Goal: Task Accomplishment & Management: Use online tool/utility

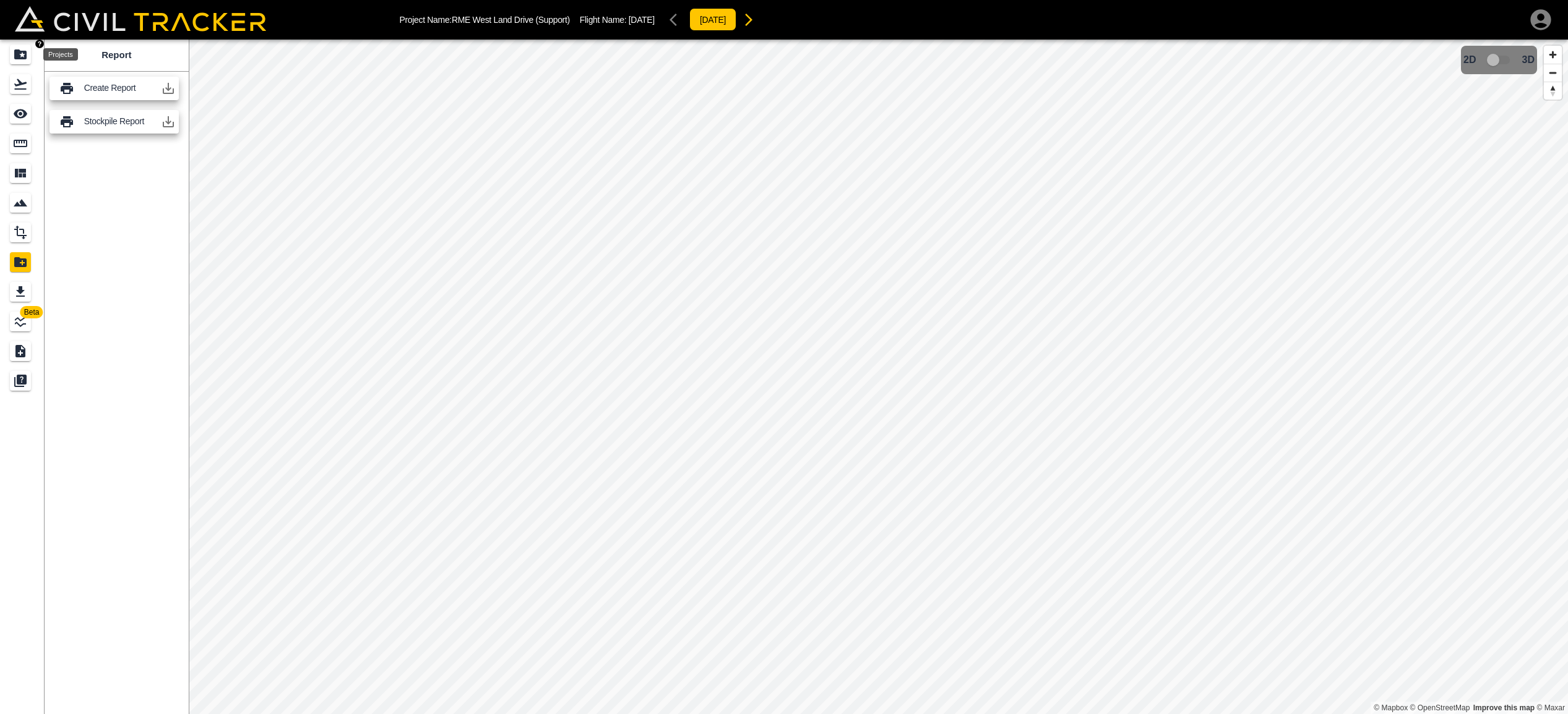
click at [10, 52] on div "Projects" at bounding box center [20, 54] width 21 height 19
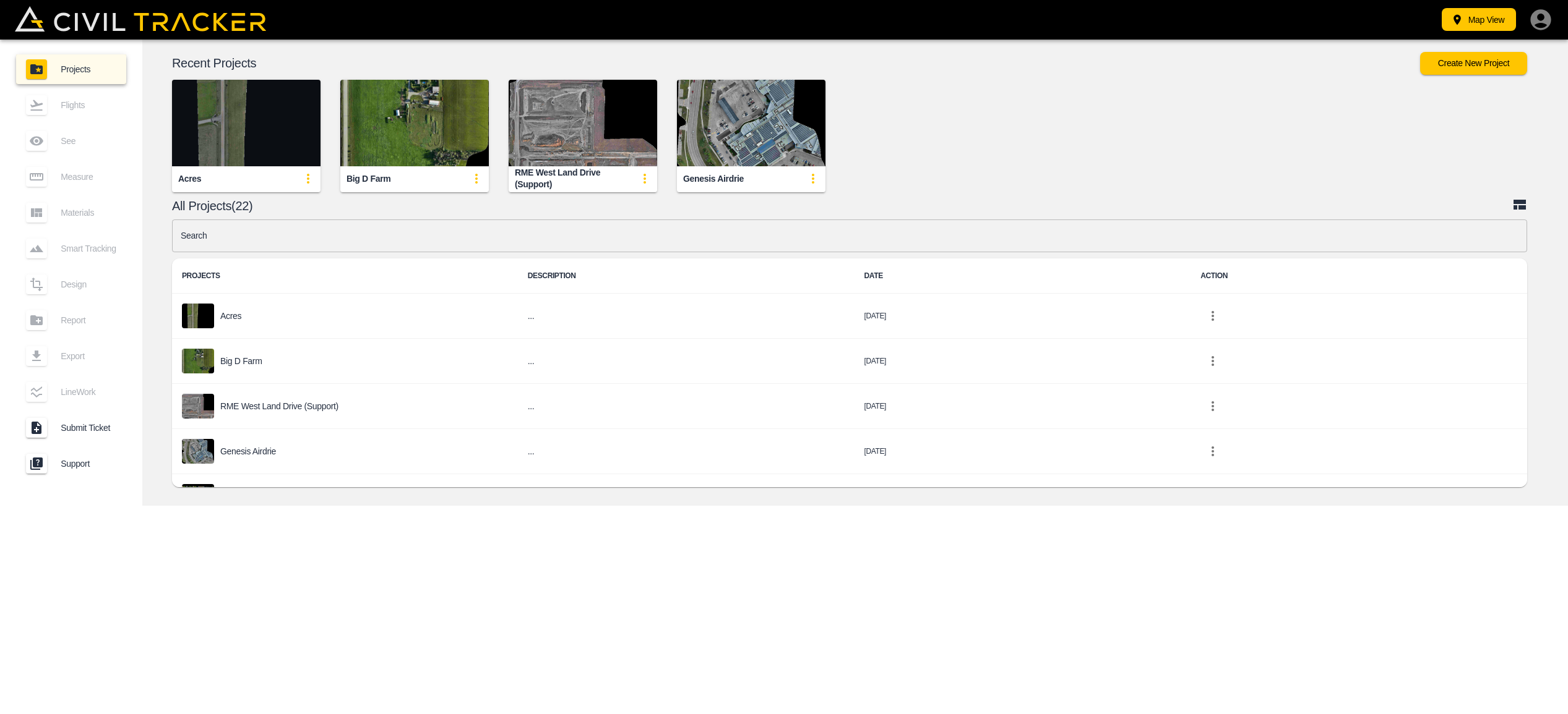
click at [258, 121] on img "button" at bounding box center [247, 122] width 148 height 86
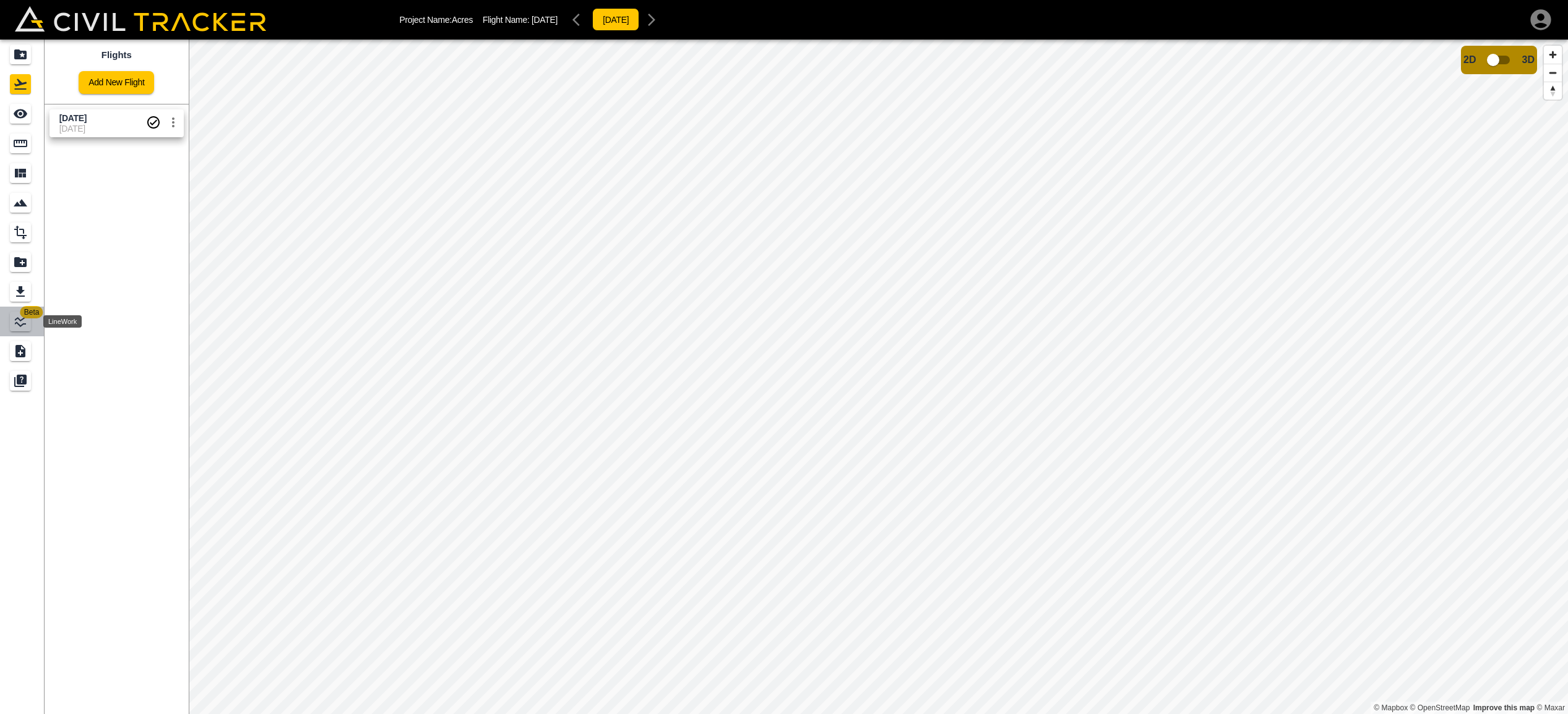
click at [16, 319] on icon "LineWork" at bounding box center [20, 321] width 11 height 11
click at [20, 139] on icon "Measure" at bounding box center [20, 144] width 15 height 15
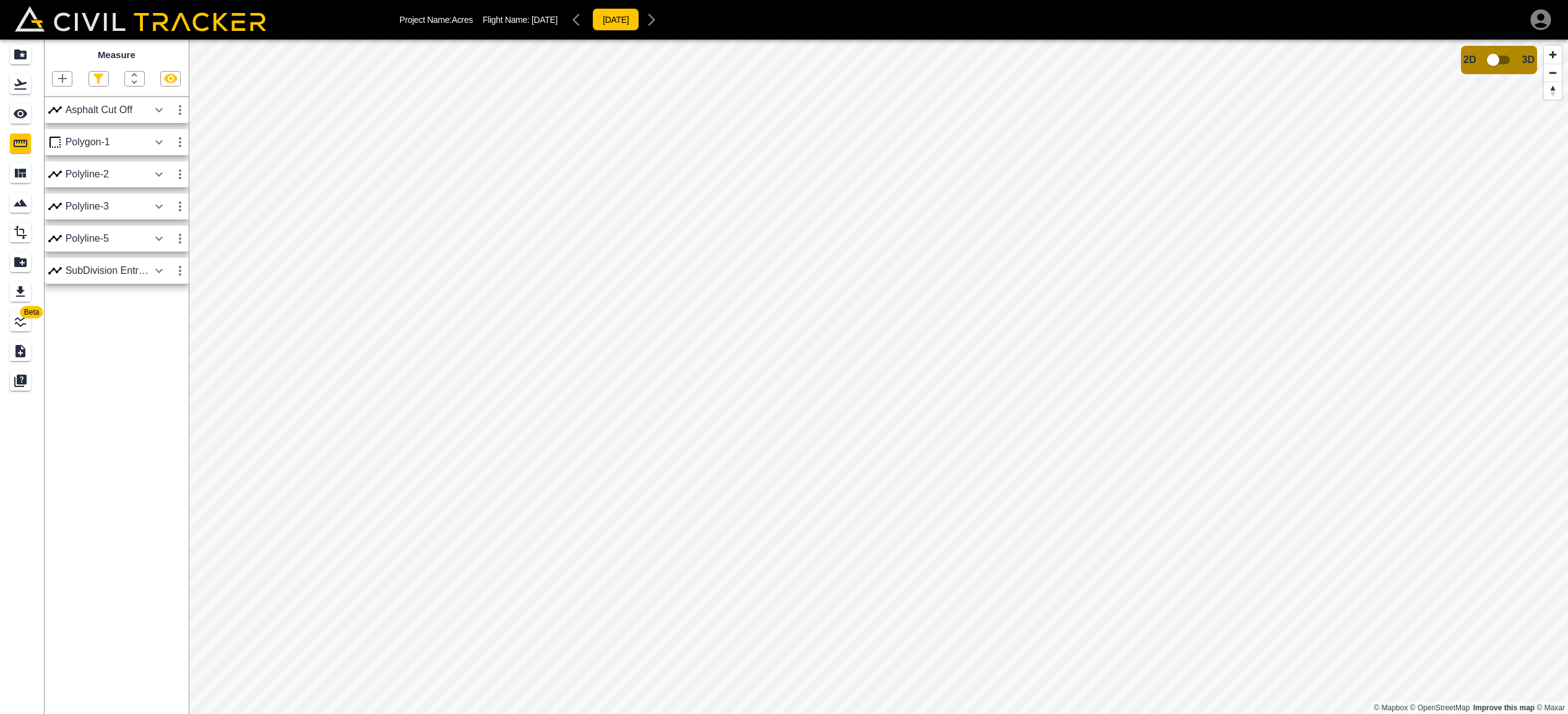
click at [64, 79] on icon "button" at bounding box center [62, 78] width 8 height 8
click at [56, 117] on p "Polyline" at bounding box center [58, 118] width 29 height 10
click at [770, 255] on strong "poly_color:" at bounding box center [752, 251] width 40 height 8
click at [811, 194] on button "×" at bounding box center [809, 194] width 12 height 10
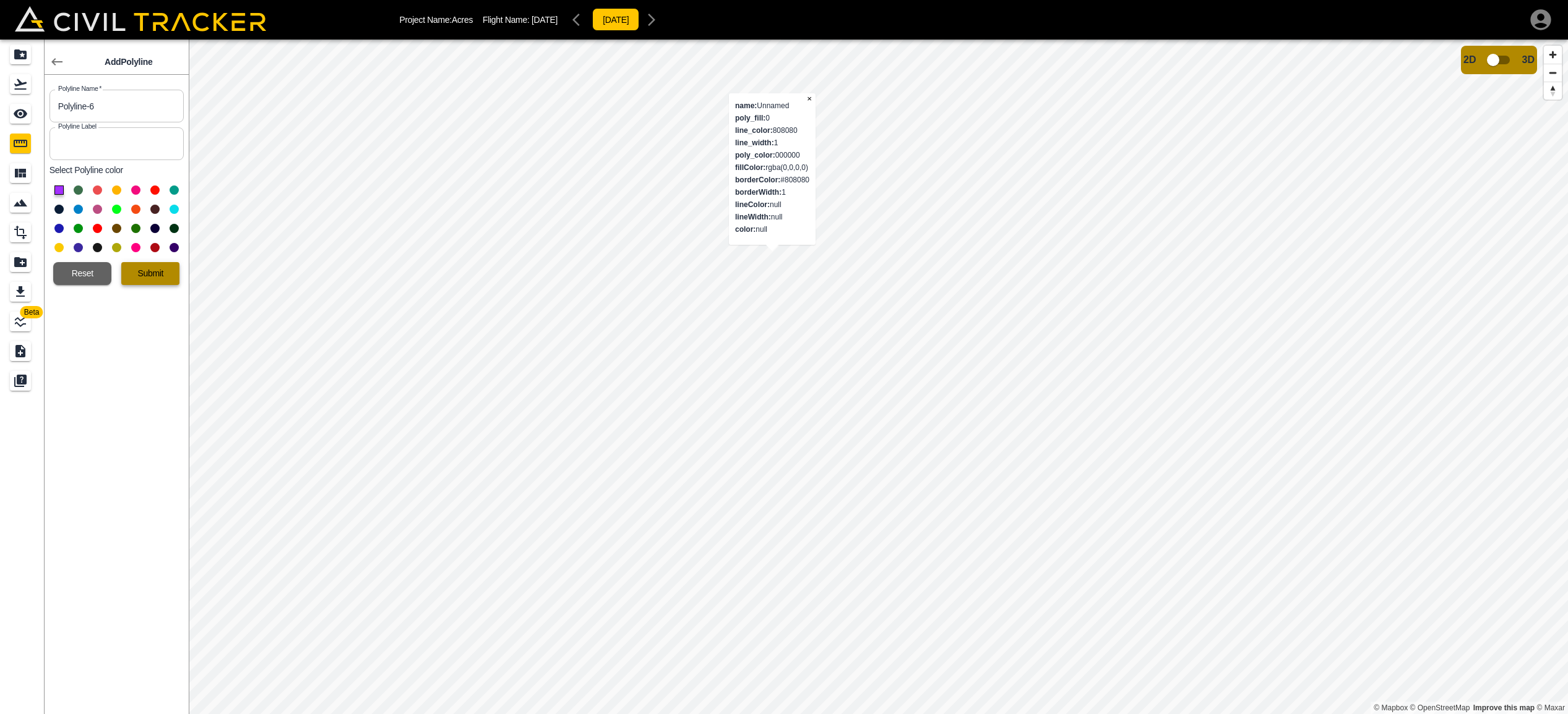
click at [169, 275] on button "Submit" at bounding box center [150, 273] width 58 height 23
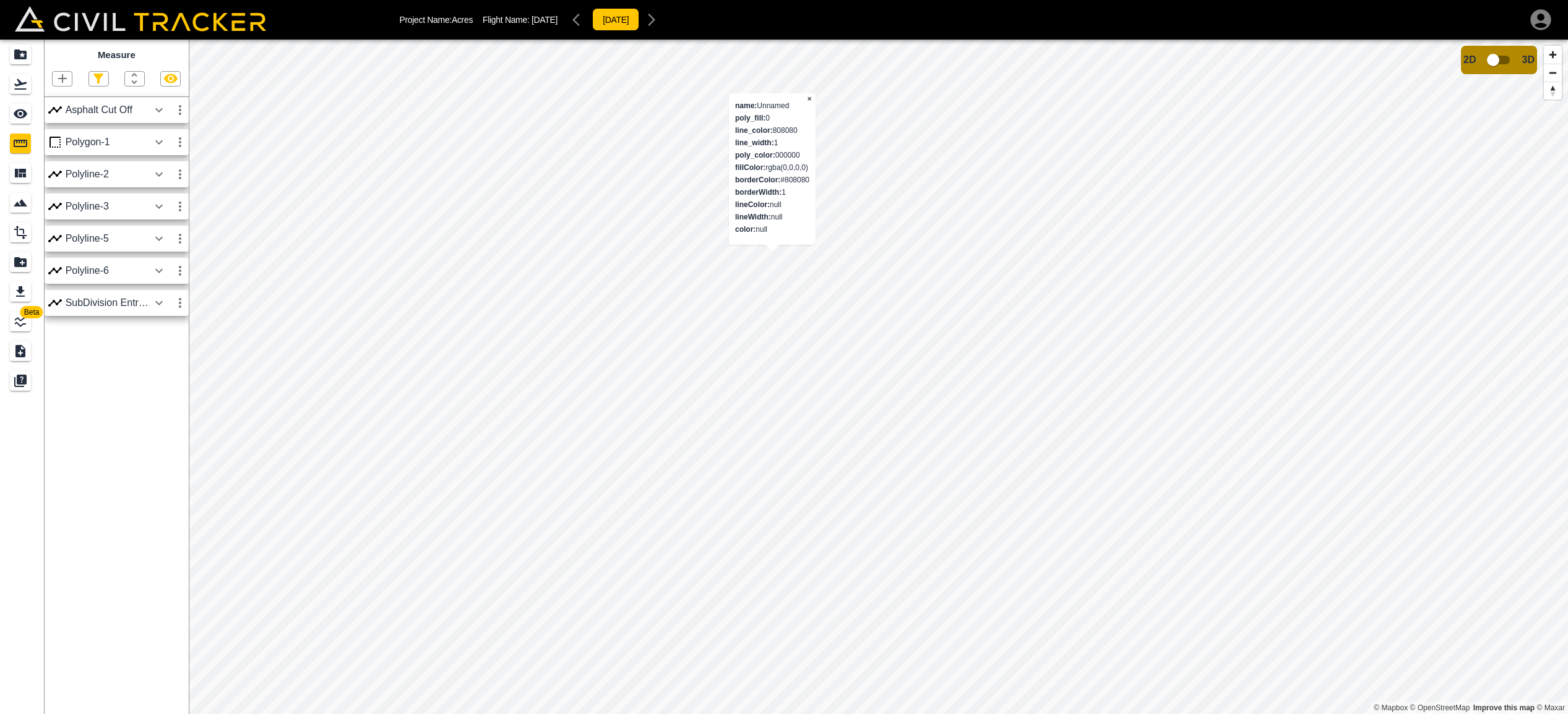
click at [158, 271] on icon "button" at bounding box center [159, 270] width 15 height 15
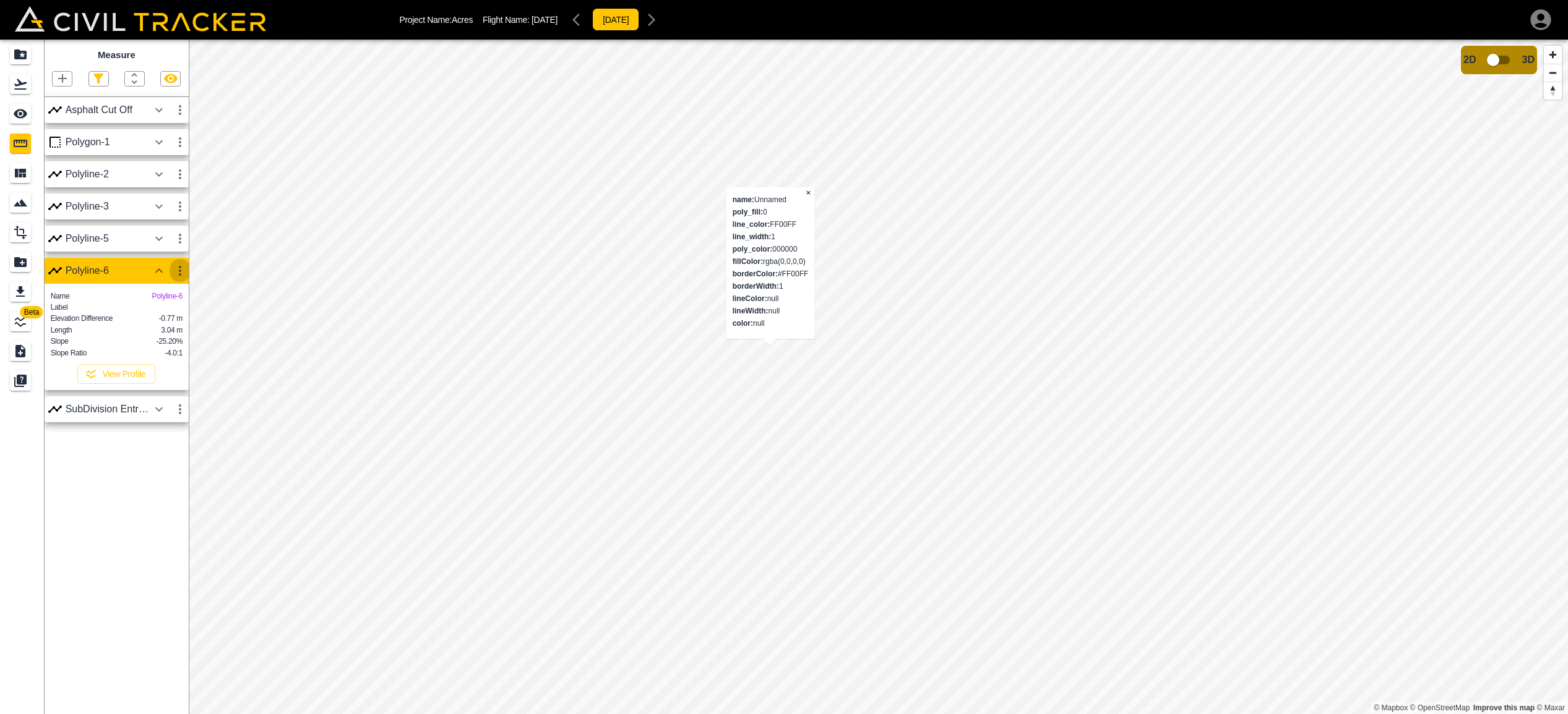
click at [180, 277] on button "button" at bounding box center [180, 270] width 21 height 25
click at [167, 317] on h6 "Edit" at bounding box center [168, 318] width 25 height 7
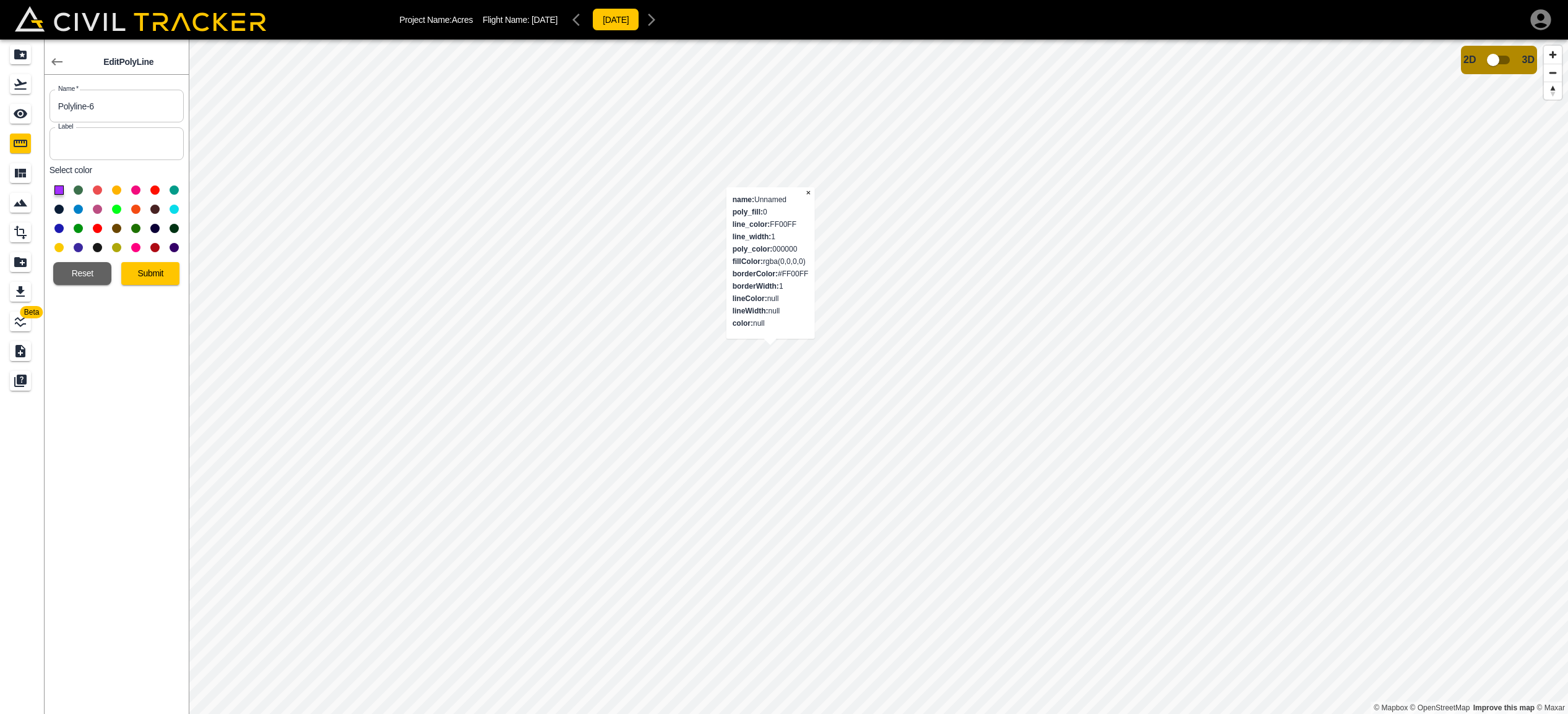
scroll to position [0, 1]
click at [770, 327] on div "© Mapbox © OpenStreetMap Improve this map © Maxar name: Unnamed poly_fill: 0 li…" at bounding box center [879, 377] width 1379 height 674
click at [811, 192] on button "×" at bounding box center [808, 192] width 12 height 10
click at [169, 276] on button "Submit" at bounding box center [150, 273] width 58 height 23
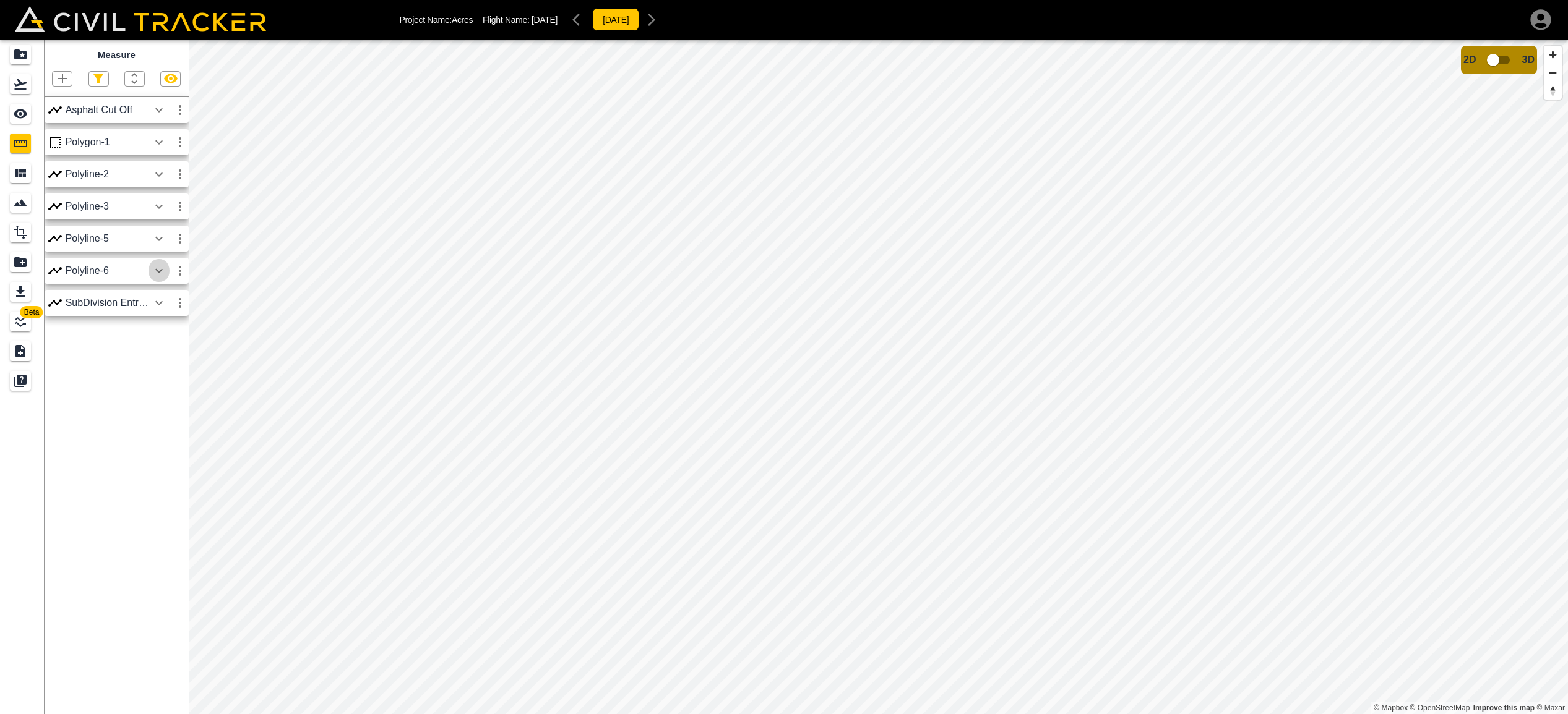
click at [160, 267] on icon "button" at bounding box center [159, 270] width 15 height 15
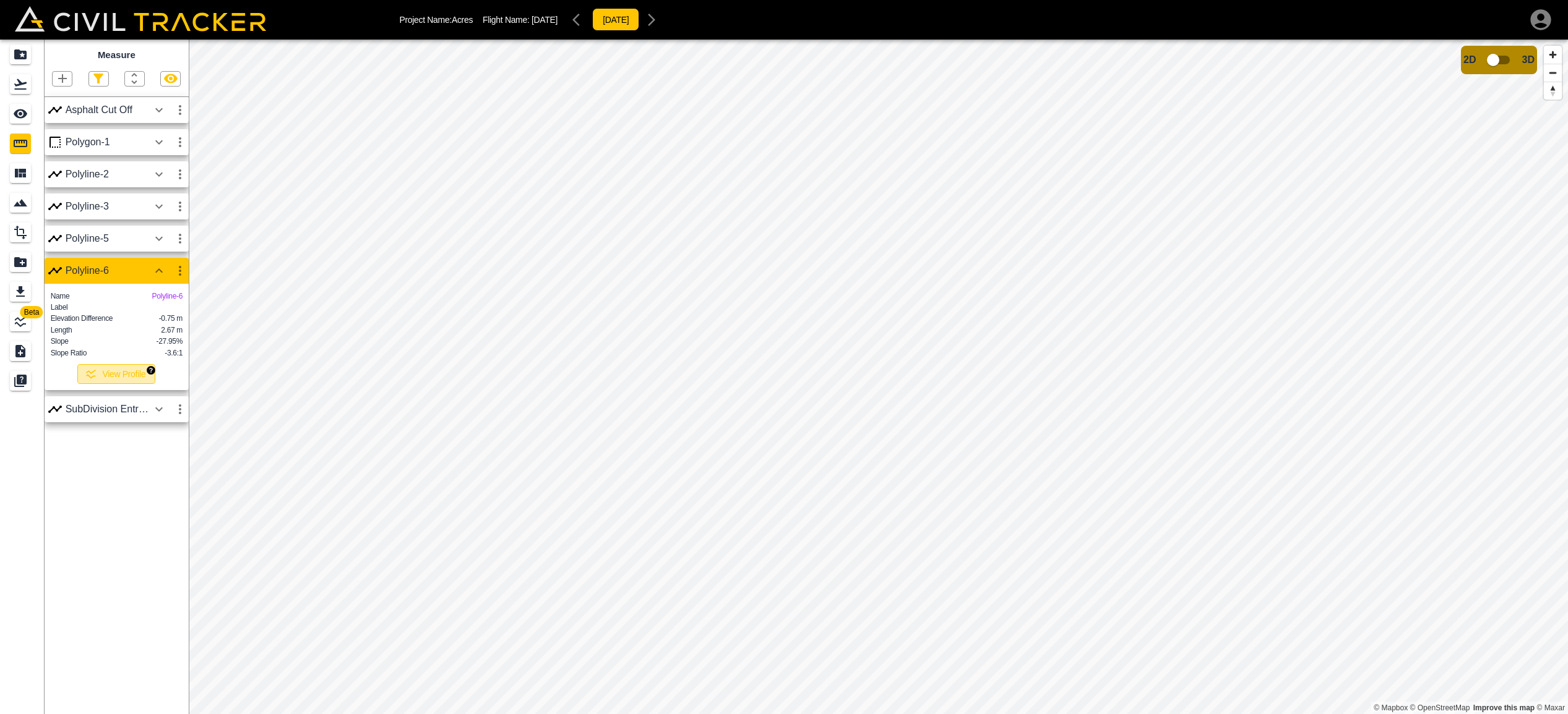
click at [128, 378] on button "View Profile" at bounding box center [116, 373] width 78 height 19
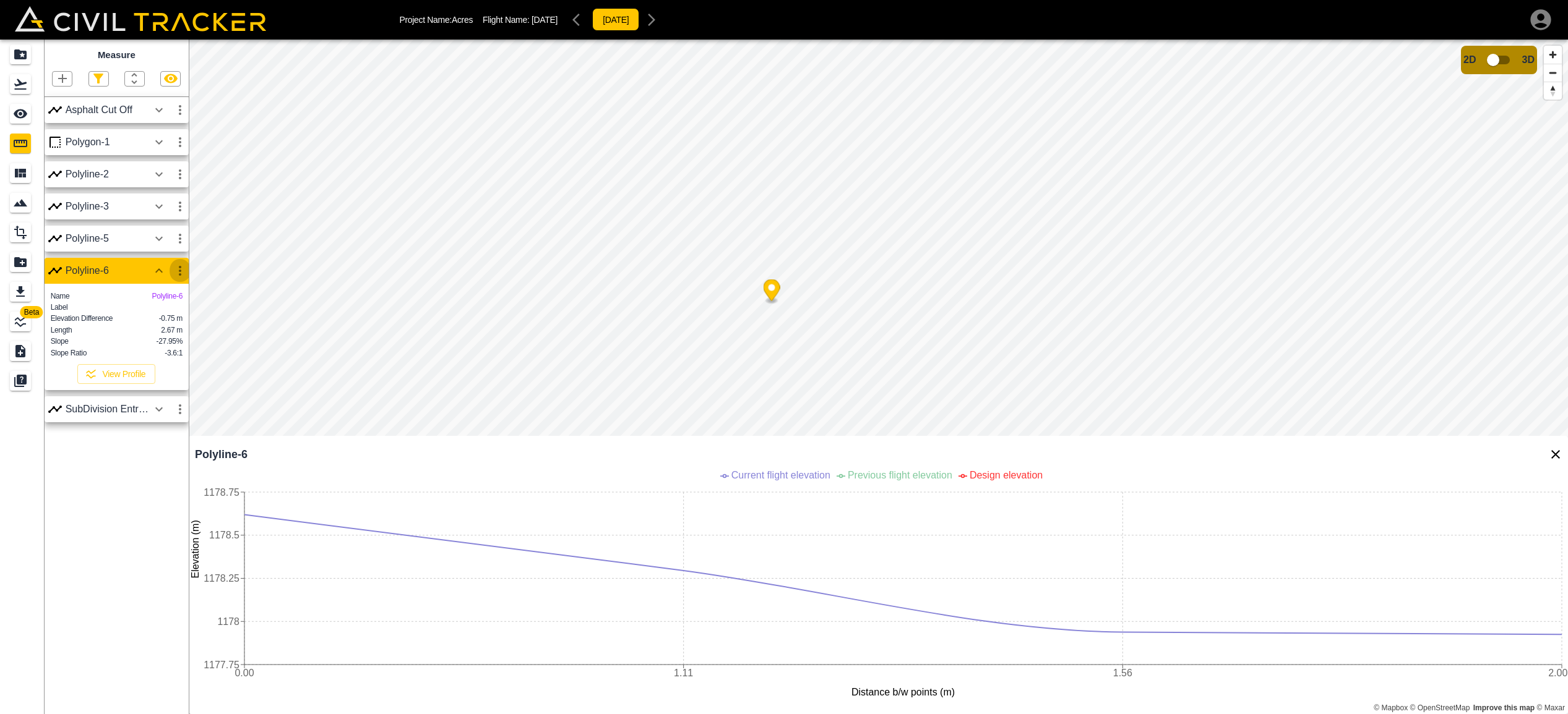
click at [183, 269] on icon "button" at bounding box center [180, 270] width 15 height 15
click at [160, 316] on h6 "Edit" at bounding box center [168, 318] width 25 height 7
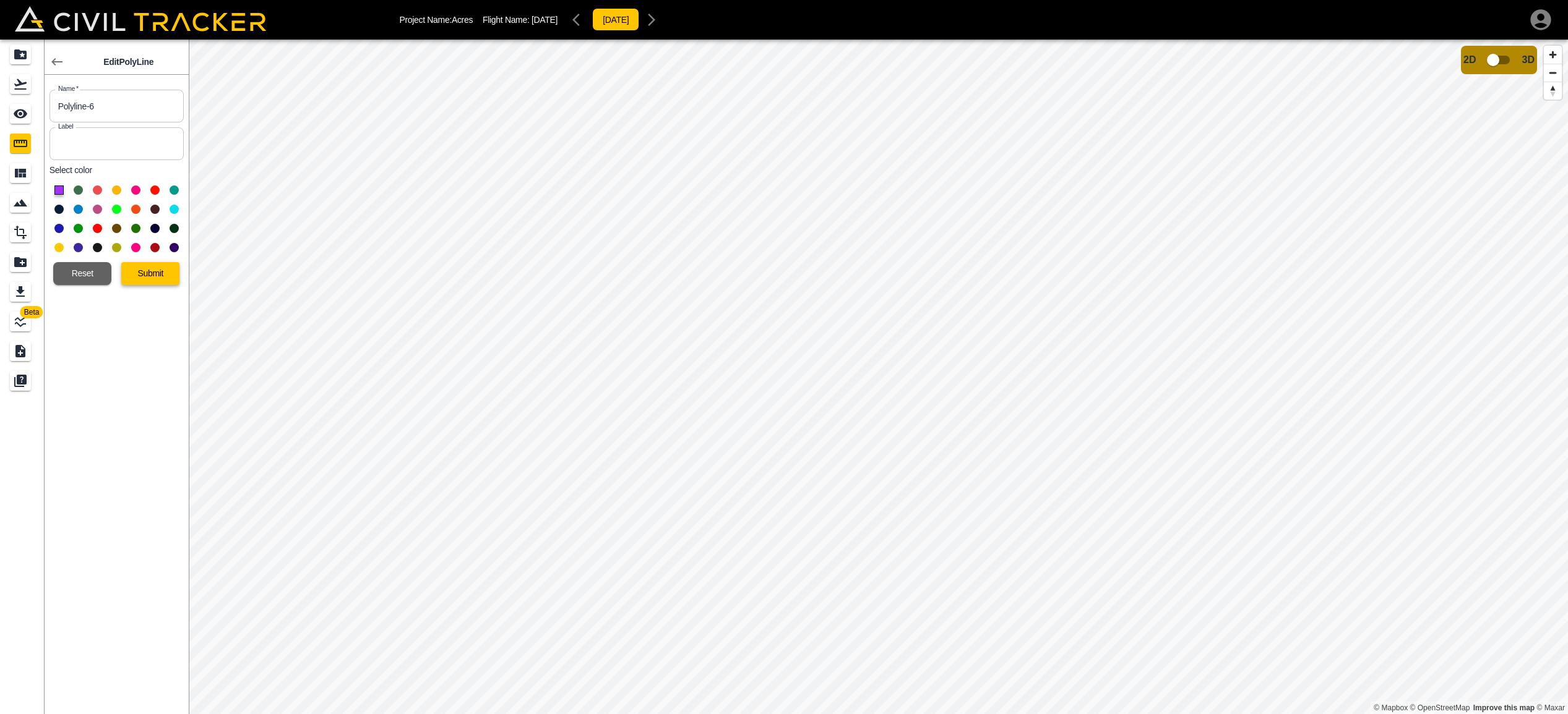
click at [149, 269] on button "Submit" at bounding box center [150, 273] width 58 height 23
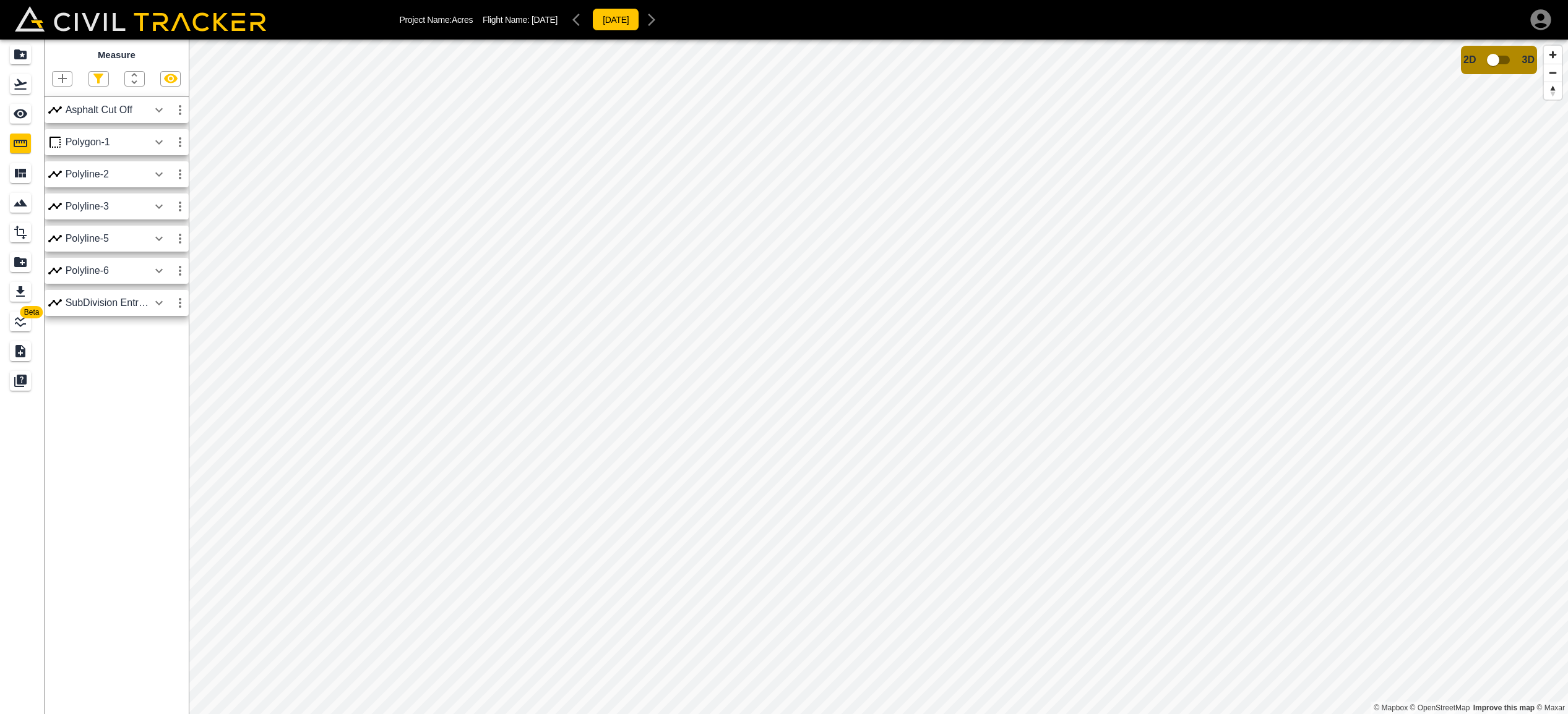
click at [159, 274] on icon "button" at bounding box center [159, 270] width 15 height 15
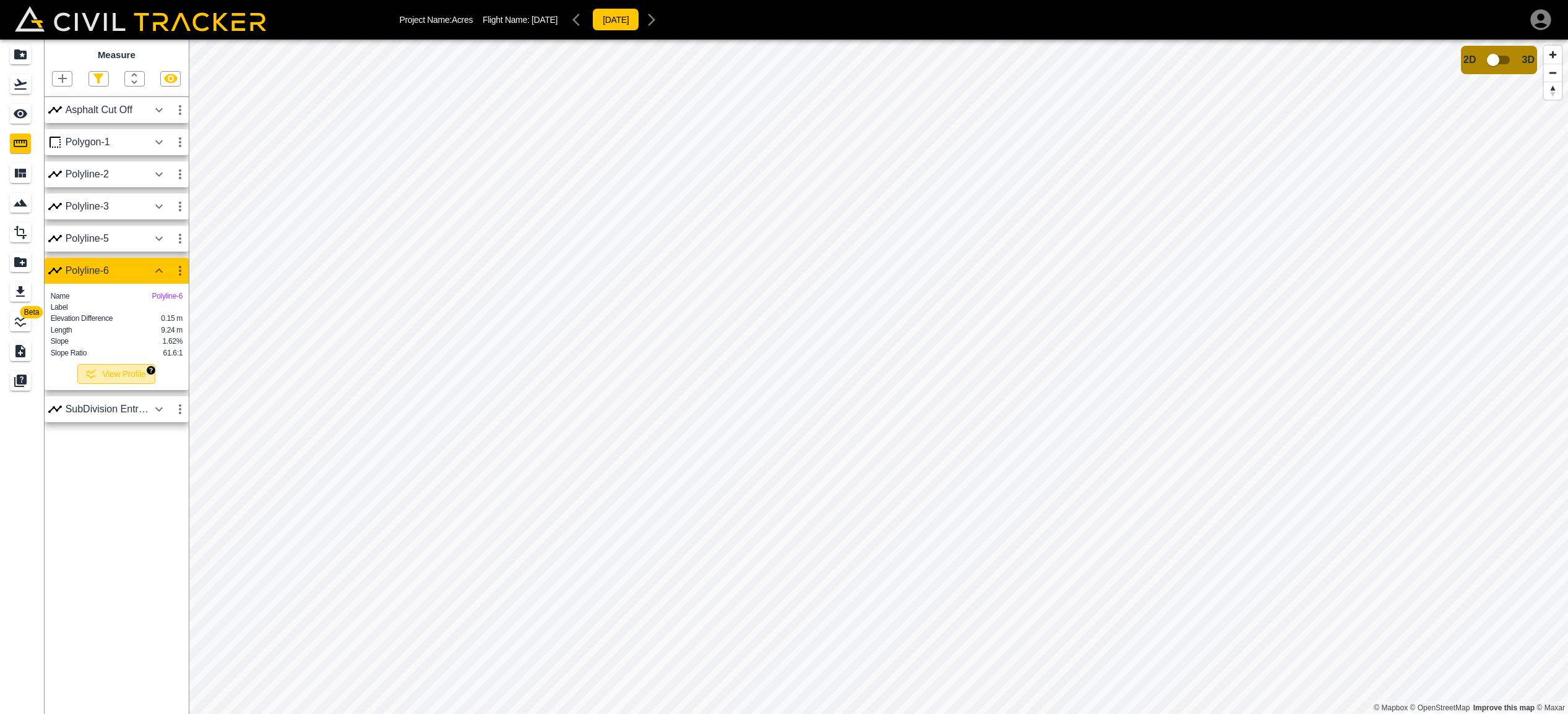
click at [113, 371] on button "View Profile" at bounding box center [116, 373] width 78 height 19
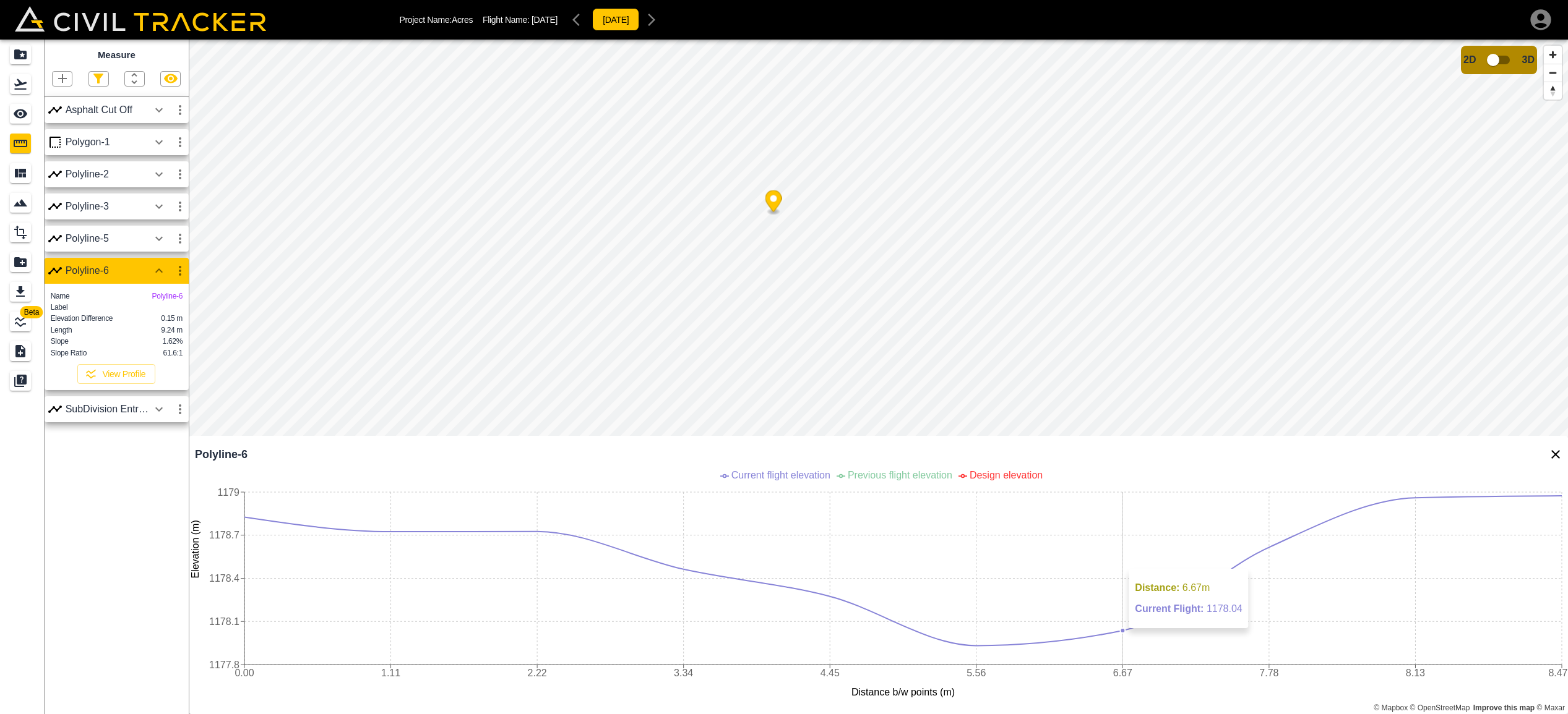
click at [1094, 634] on icon "0.00 1.11 2.22 3.34 4.45 5.56 6.67 7.78 8.13 8.47 Distance b/w points (m) 1177.…" at bounding box center [879, 590] width 1379 height 247
click at [744, 117] on circle "Map marker" at bounding box center [743, 118] width 6 height 6
click at [942, 639] on icon "0.00 1.11 2.22 3.34 4.45 5.56 6.67 7.78 8.13 8.47 Distance b/w points (m) 1177.…" at bounding box center [879, 590] width 1379 height 247
click at [828, 595] on icon "0.00 1.11 2.22 3.34 4.45 5.56 6.67 7.78 8.13 8.47 Distance b/w points (m) 1177.…" at bounding box center [879, 590] width 1379 height 247
click at [24, 314] on span "Beta" at bounding box center [32, 312] width 23 height 12
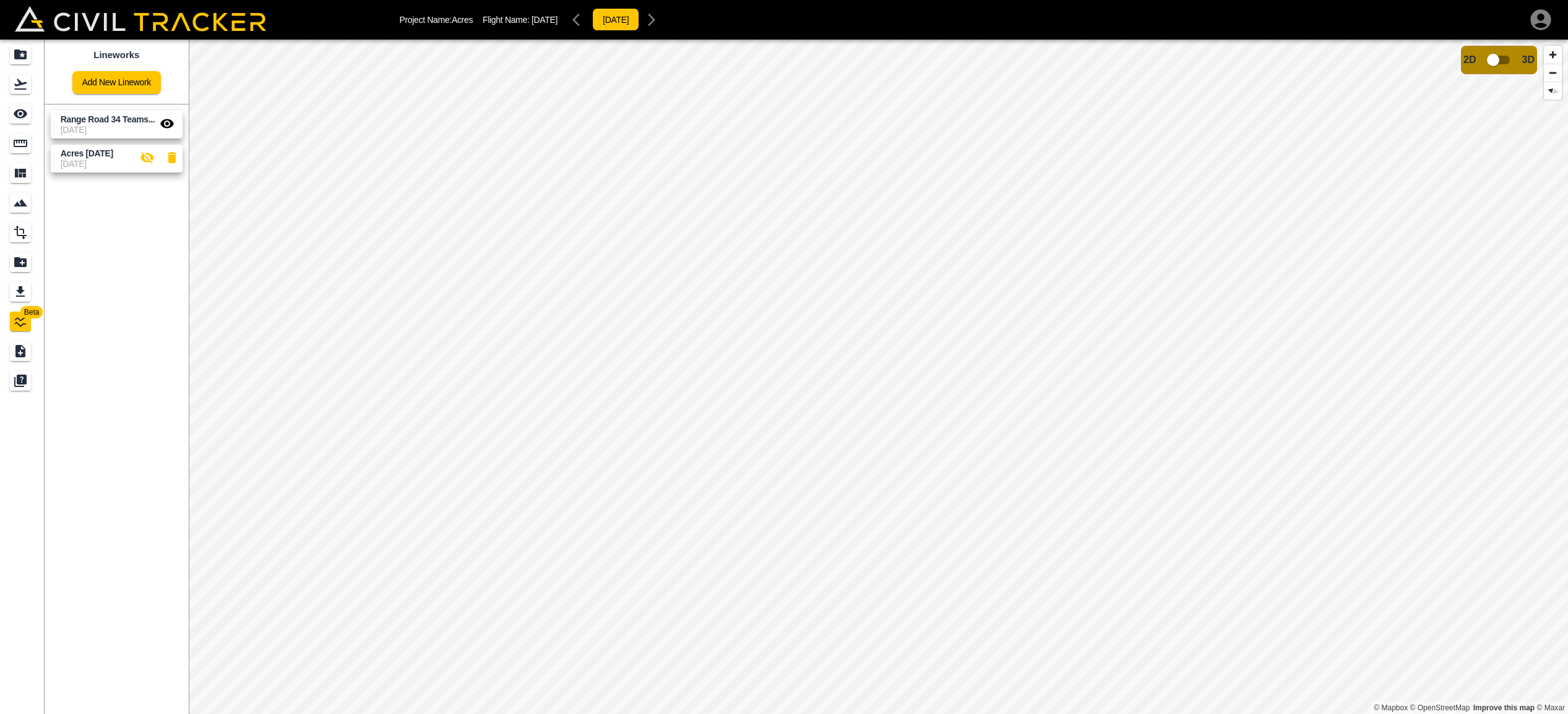
click at [167, 124] on icon "button" at bounding box center [167, 123] width 14 height 9
click at [163, 124] on icon "button" at bounding box center [167, 124] width 14 height 12
click at [165, 120] on icon "button" at bounding box center [167, 123] width 14 height 9
click at [145, 154] on icon "button" at bounding box center [147, 157] width 14 height 12
click at [145, 154] on icon "button" at bounding box center [147, 157] width 14 height 9
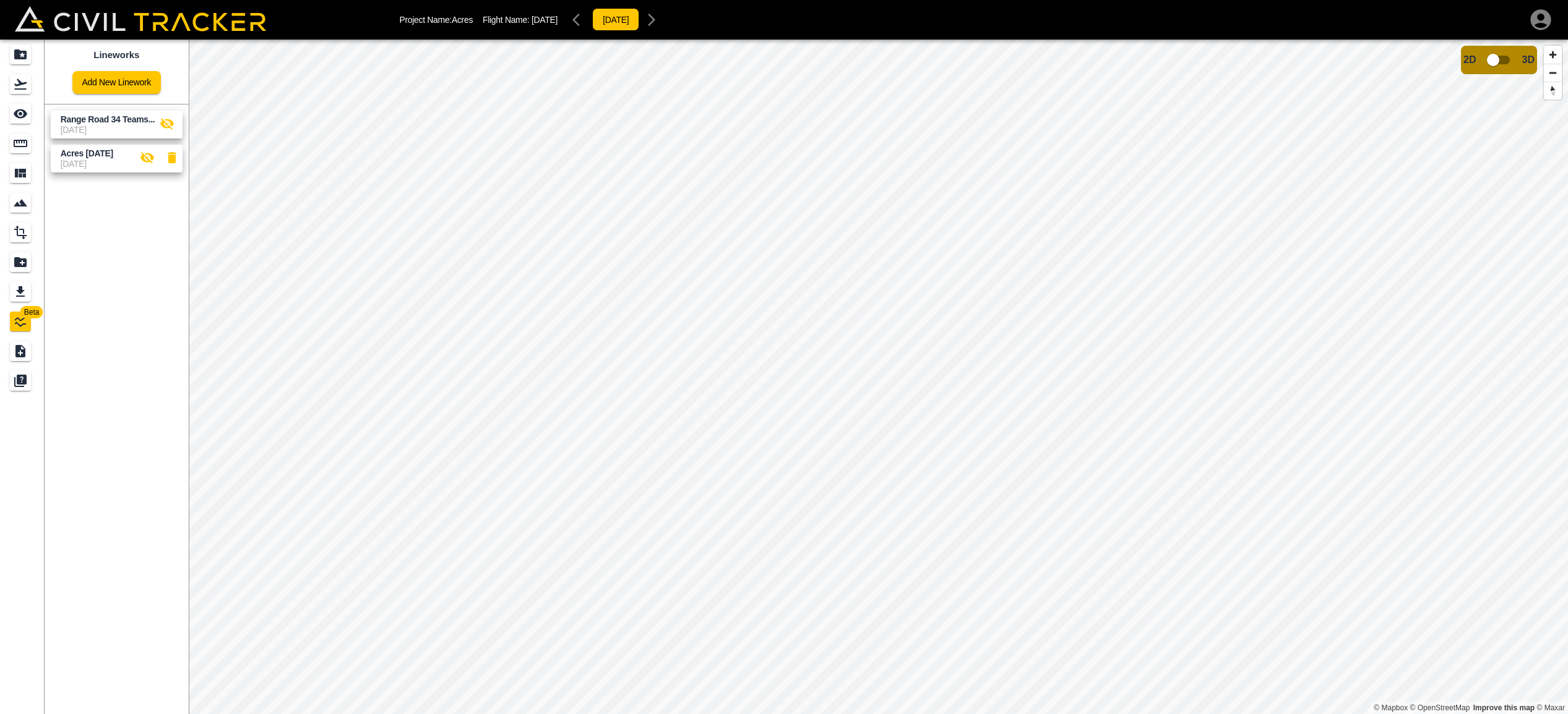
scroll to position [0, 1]
click at [145, 154] on icon "button" at bounding box center [147, 157] width 14 height 12
click at [145, 154] on icon "button" at bounding box center [147, 157] width 14 height 9
click at [145, 154] on icon "button" at bounding box center [147, 157] width 14 height 12
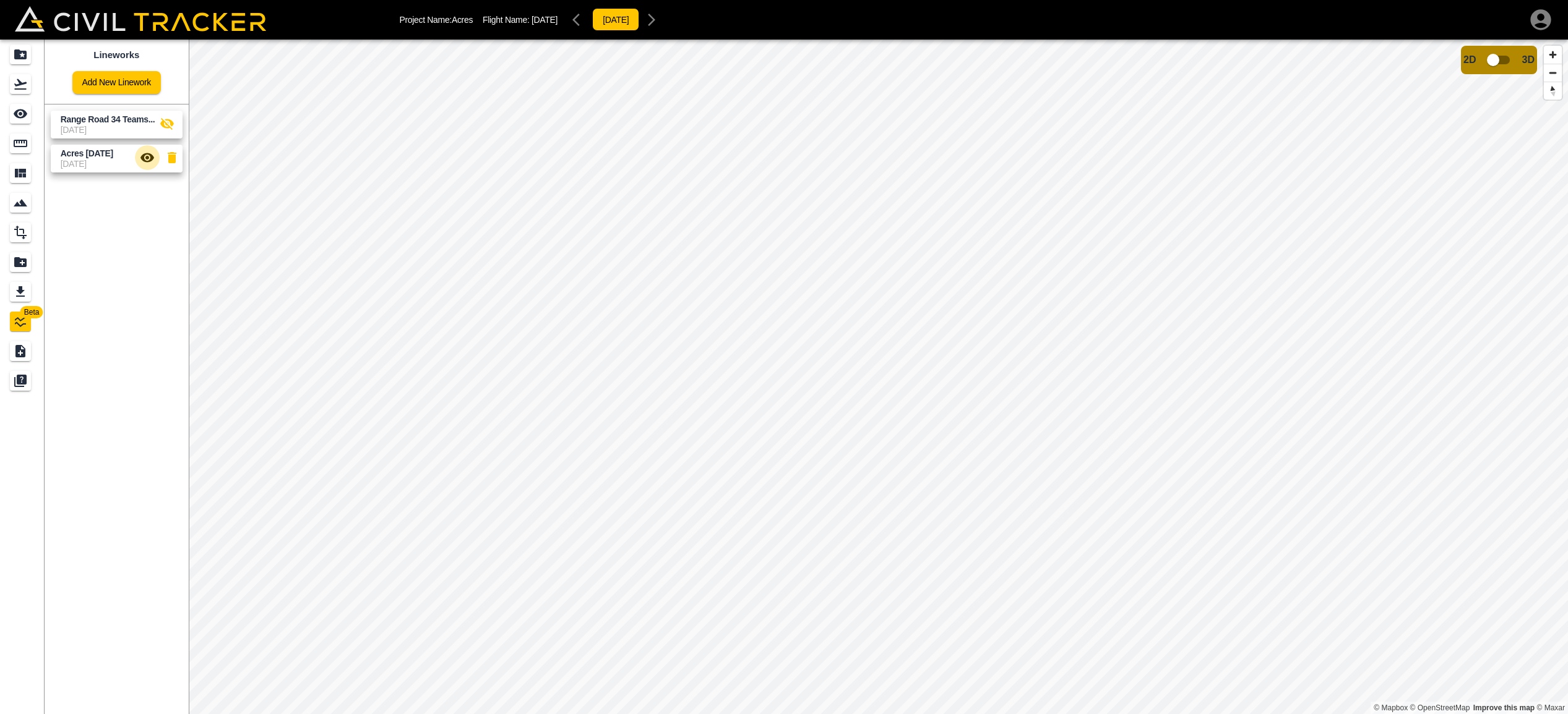
click at [145, 154] on icon "button" at bounding box center [147, 157] width 14 height 9
click at [145, 154] on icon "button" at bounding box center [147, 157] width 14 height 12
click at [145, 154] on icon "button" at bounding box center [147, 157] width 14 height 9
click at [145, 154] on icon "button" at bounding box center [147, 157] width 14 height 12
click at [145, 154] on icon "button" at bounding box center [147, 157] width 14 height 9
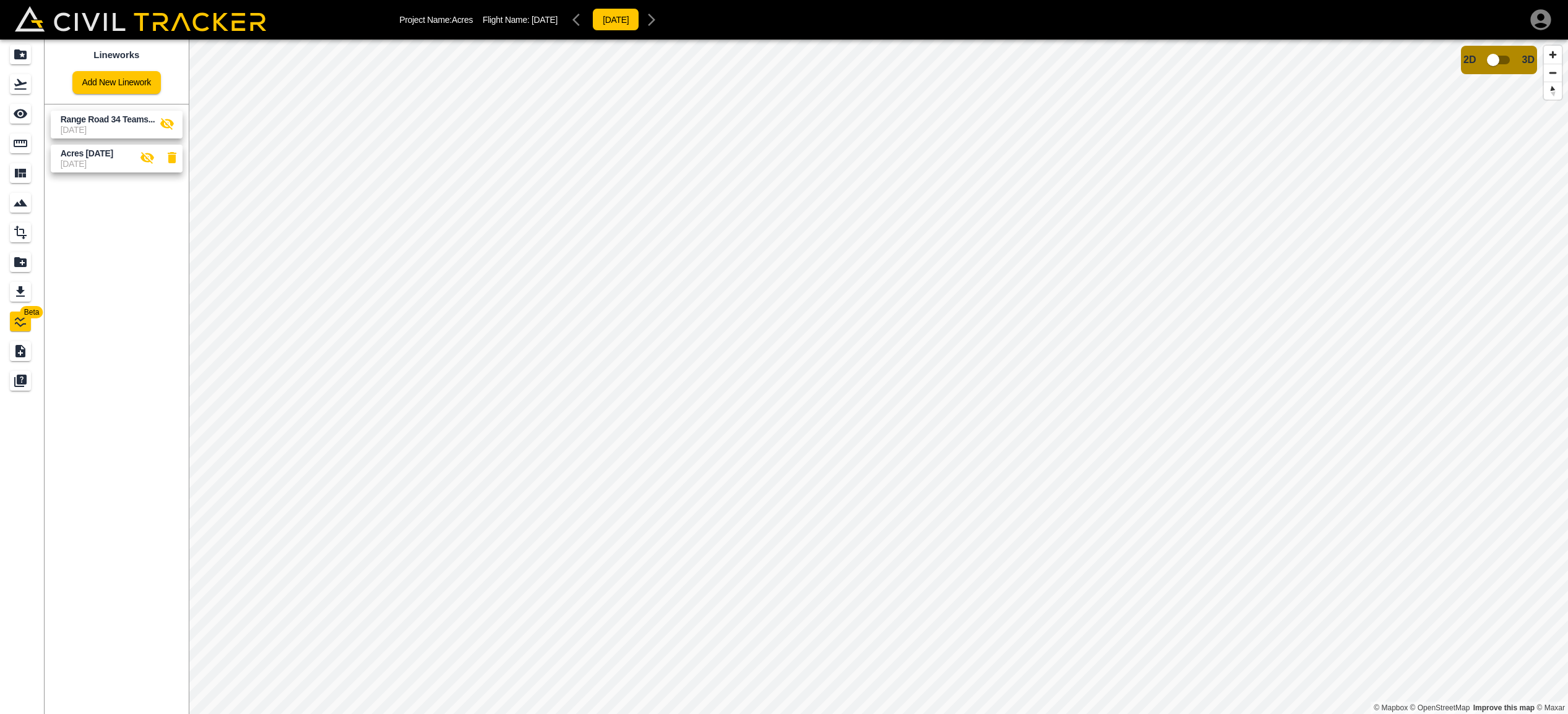
click at [579, 714] on html "Project Name: Acres Flight Name: Aug 13 2025 2025-08-15 Beta Lineworks Add New …" at bounding box center [784, 357] width 1568 height 714
click at [163, 117] on icon "button" at bounding box center [167, 124] width 15 height 15
click at [656, 173] on button "×" at bounding box center [656, 175] width 12 height 10
click at [166, 124] on icon "button" at bounding box center [167, 123] width 14 height 9
click at [19, 116] on icon "See" at bounding box center [20, 114] width 15 height 15
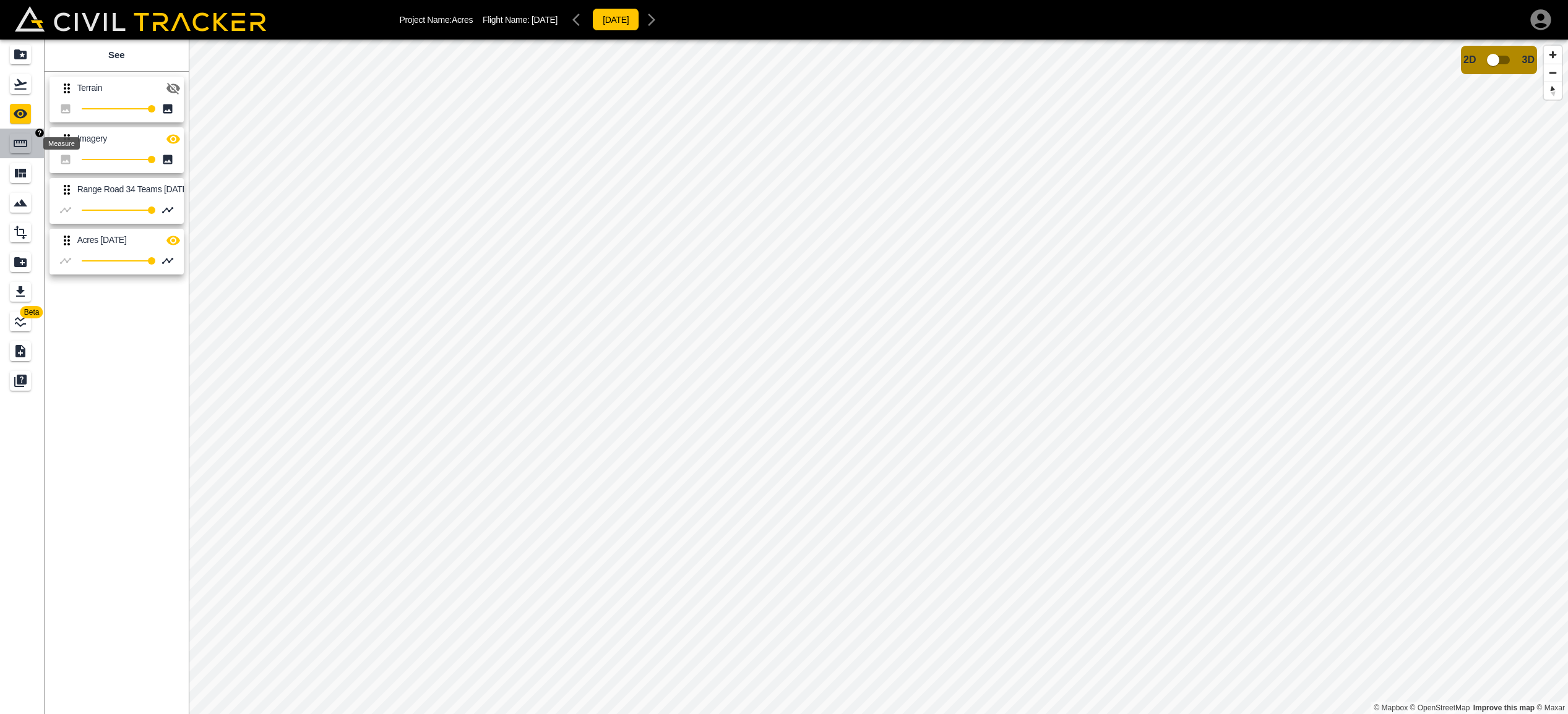
click at [18, 135] on div "Measure" at bounding box center [20, 143] width 21 height 19
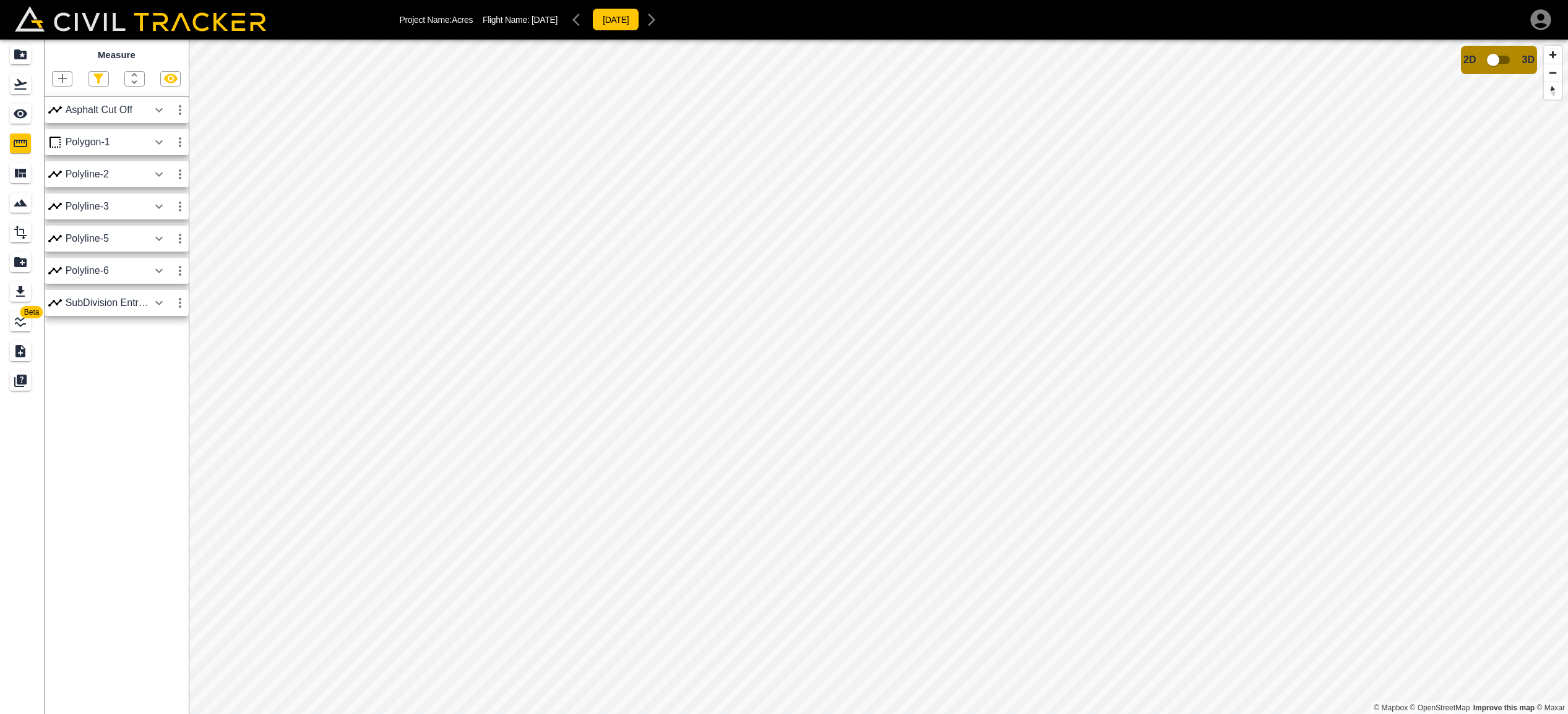
click at [64, 77] on icon "button" at bounding box center [62, 79] width 15 height 15
click at [60, 115] on p "Polyline" at bounding box center [58, 118] width 29 height 10
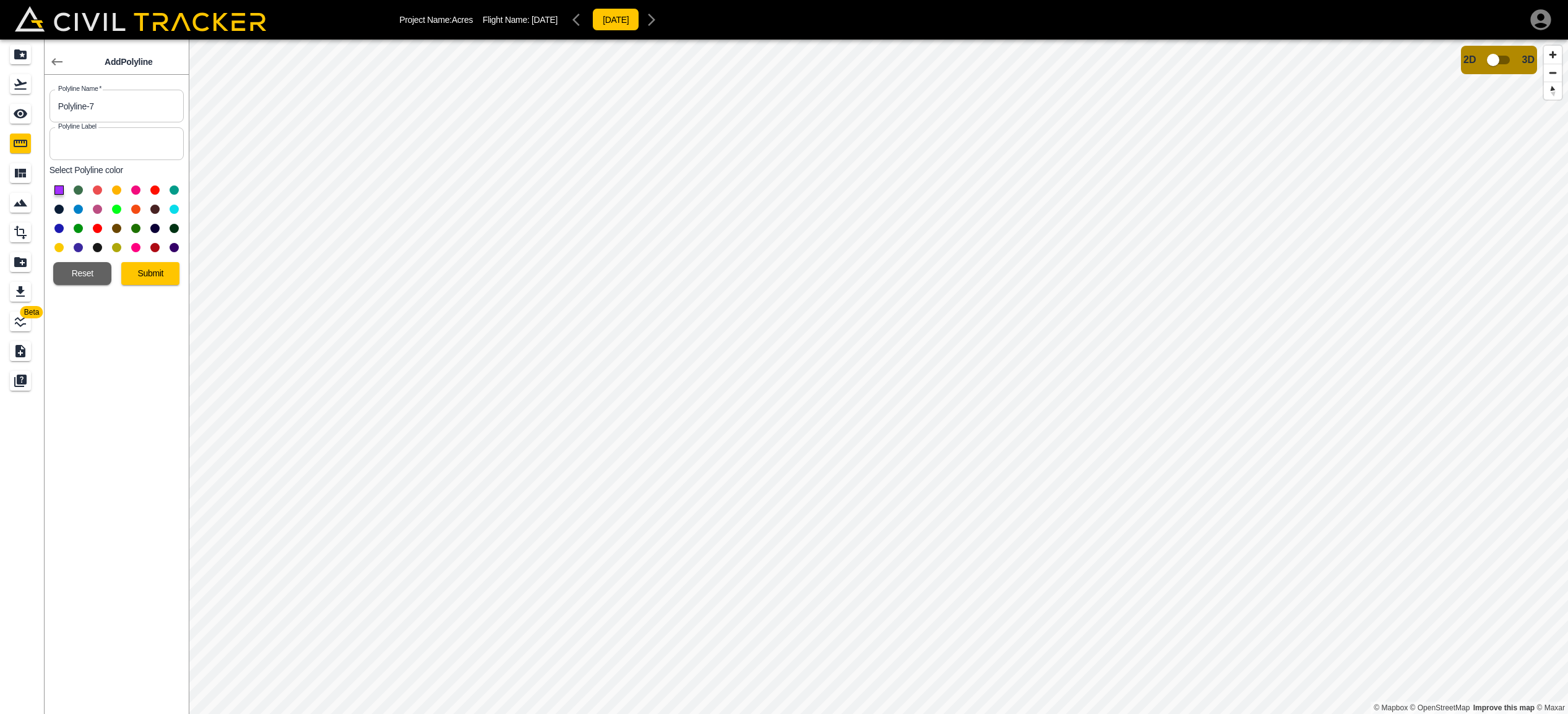
click at [143, 272] on button "Submit" at bounding box center [150, 273] width 58 height 23
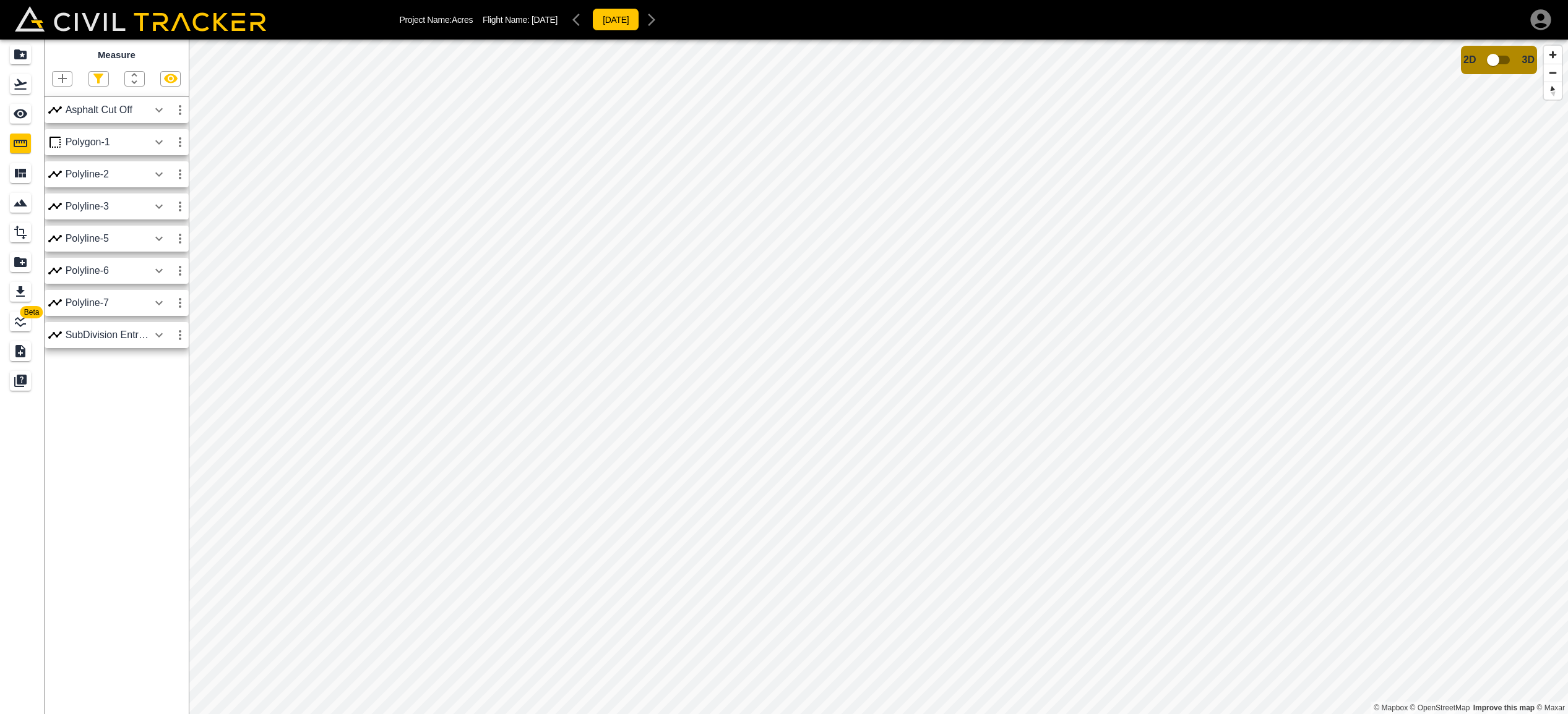
click at [158, 307] on icon "button" at bounding box center [159, 303] width 15 height 15
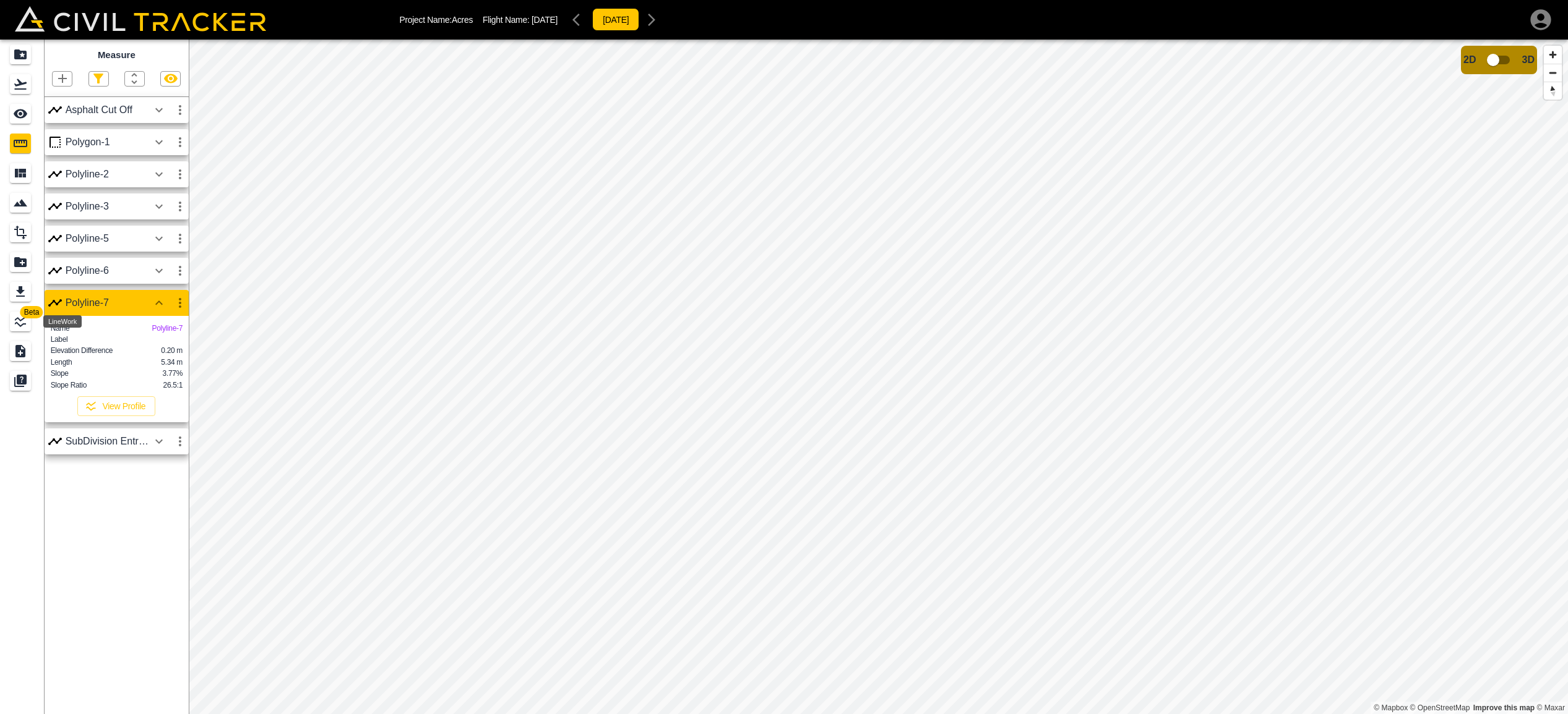
click at [19, 319] on icon "LineWork" at bounding box center [20, 321] width 11 height 11
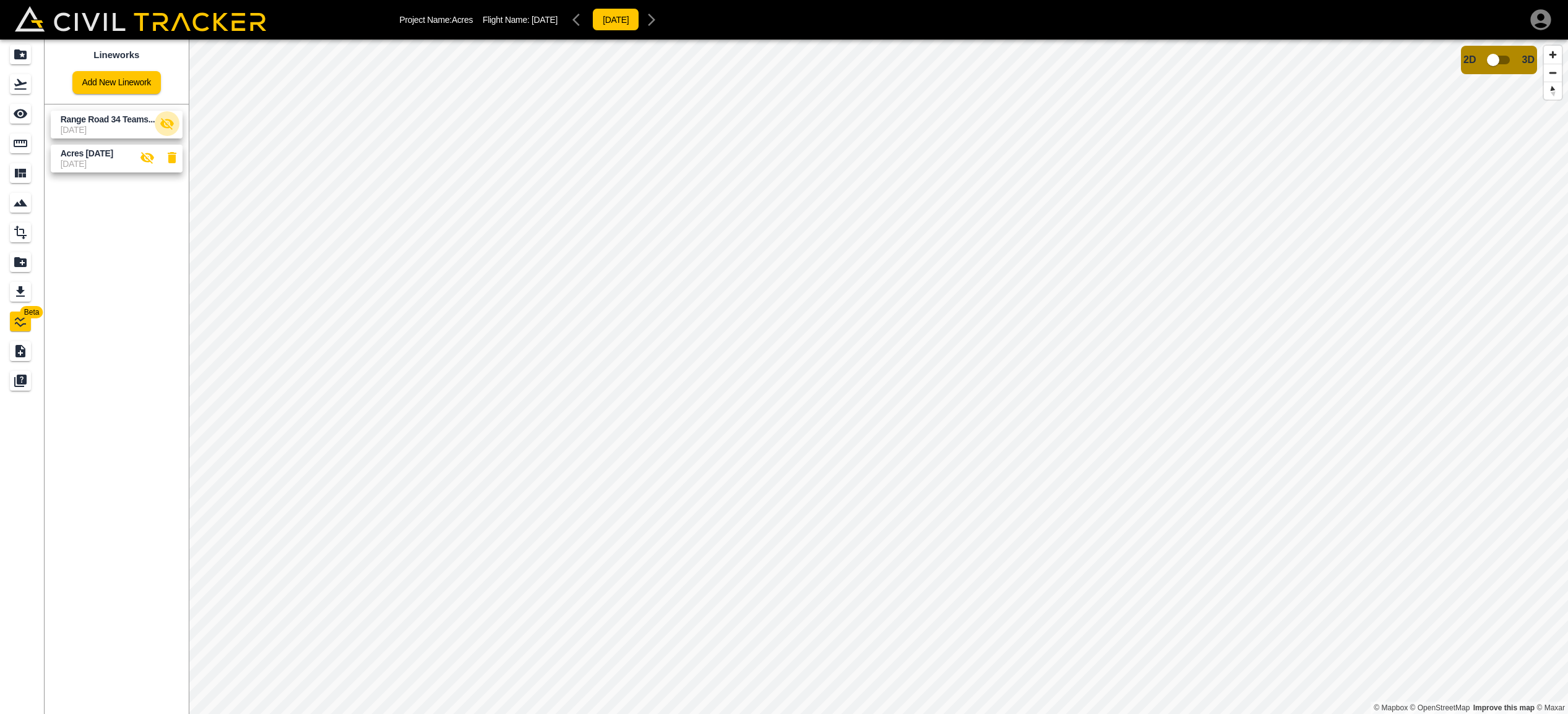
click at [164, 124] on icon "button" at bounding box center [167, 124] width 14 height 12
click at [21, 142] on icon "Measure" at bounding box center [20, 144] width 14 height 7
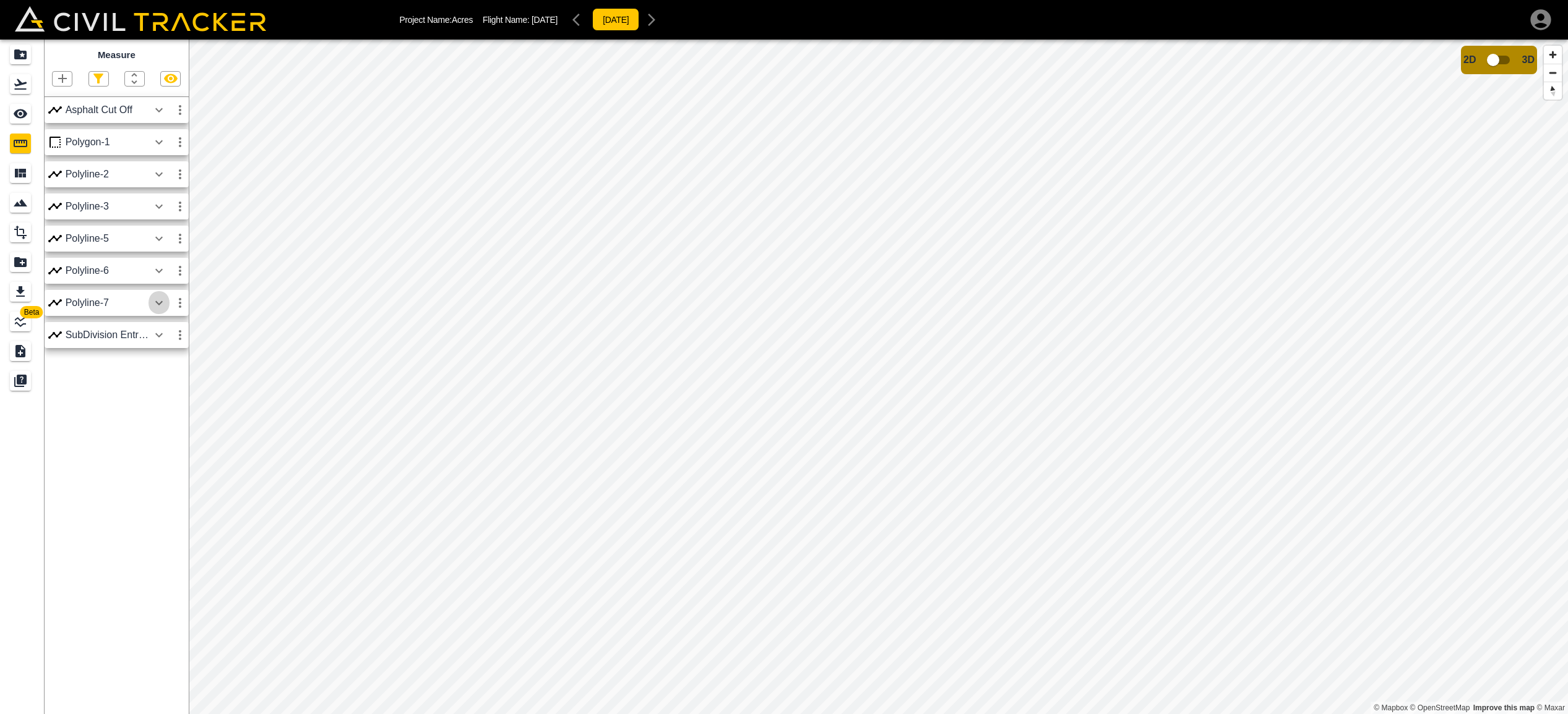
click at [159, 307] on icon "button" at bounding box center [159, 303] width 15 height 15
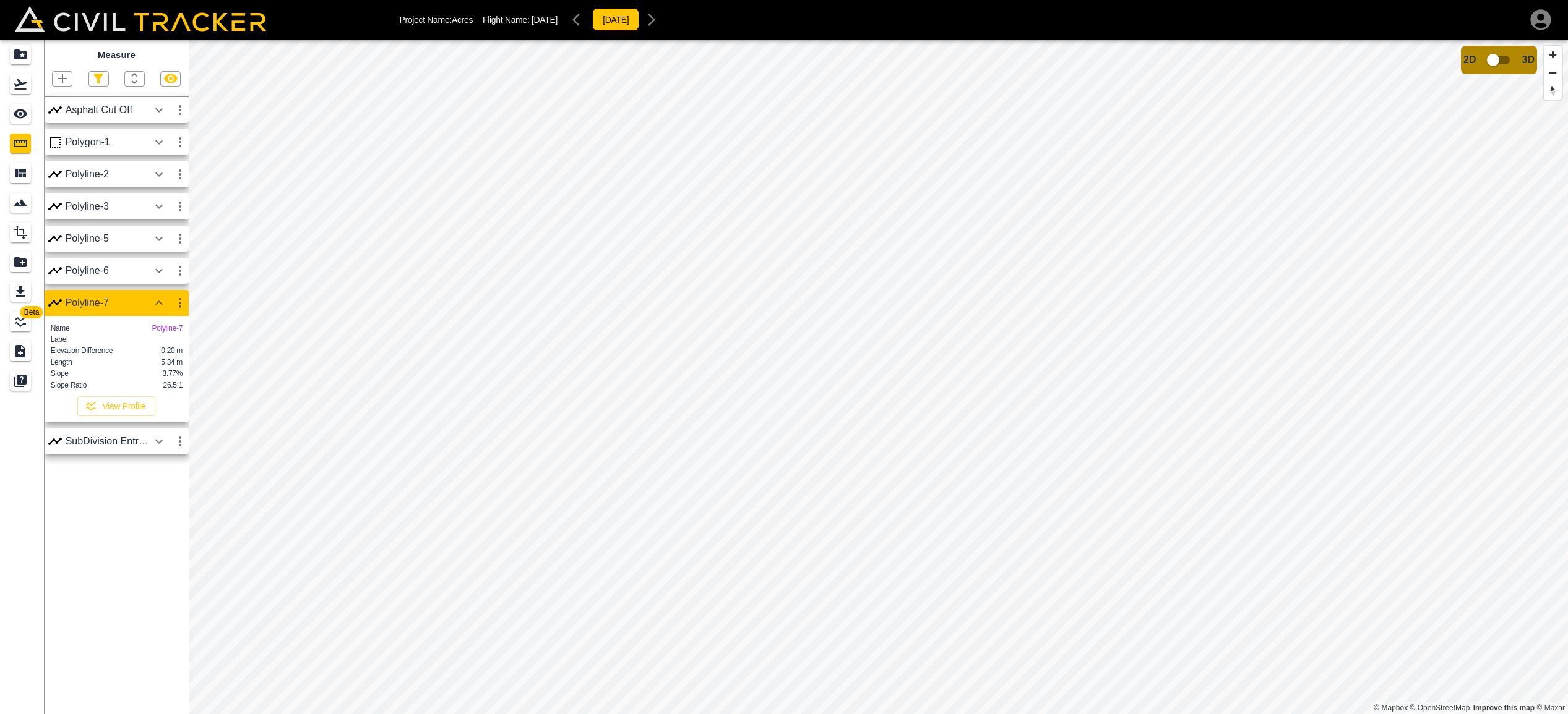
click at [179, 305] on icon "button" at bounding box center [180, 303] width 15 height 15
click at [169, 349] on h6 "Edit" at bounding box center [168, 349] width 25 height 7
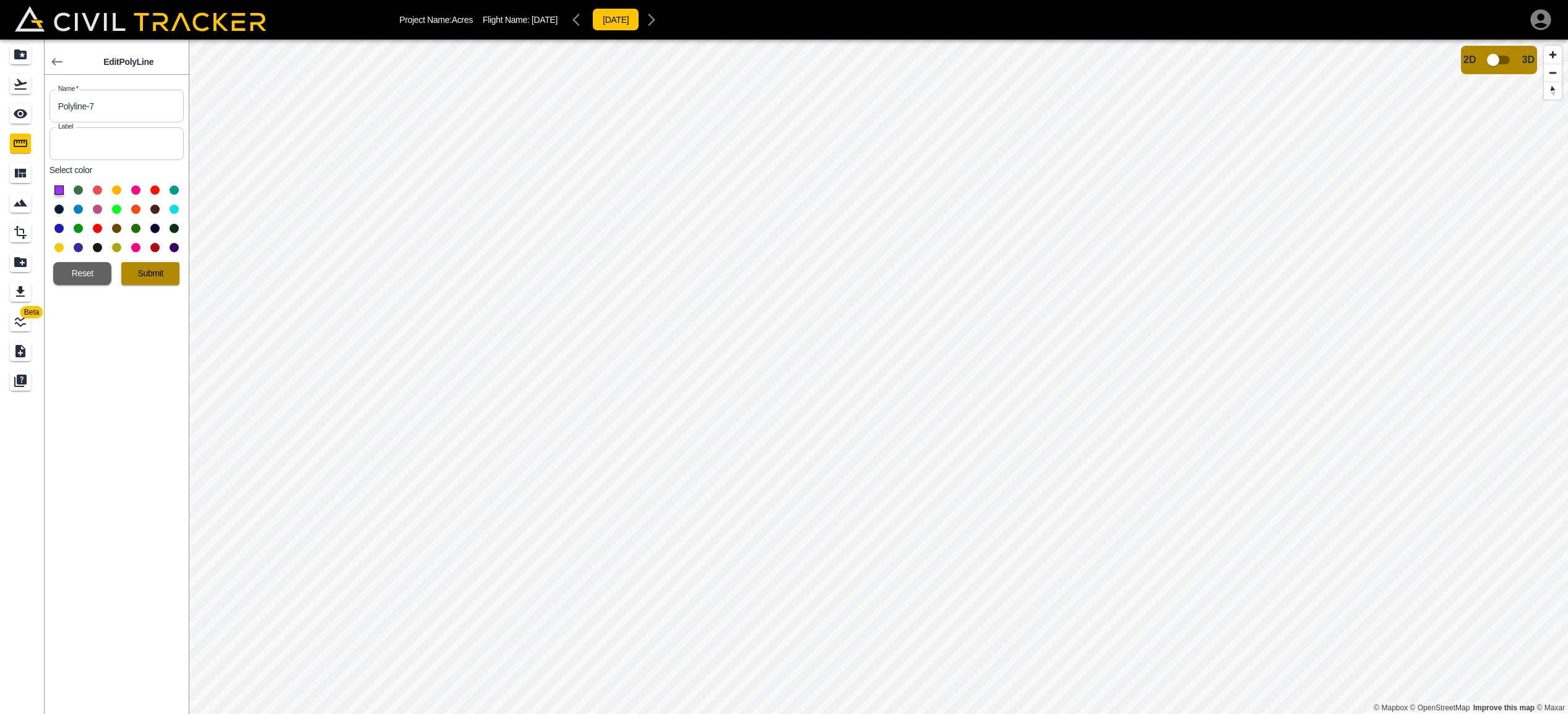
click at [145, 266] on button "Submit" at bounding box center [150, 273] width 58 height 23
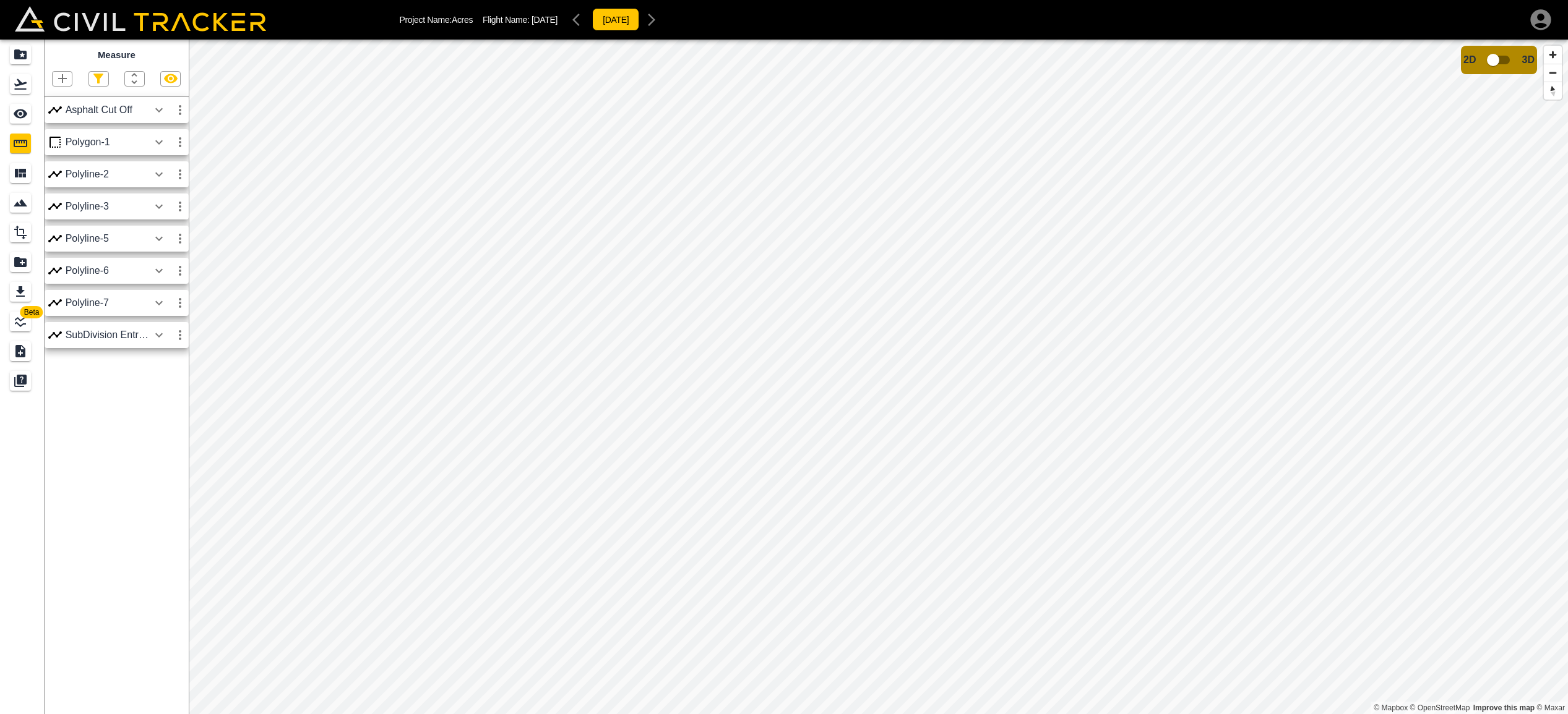
click at [158, 301] on icon "button" at bounding box center [159, 303] width 15 height 15
